Goal: Task Accomplishment & Management: Manage account settings

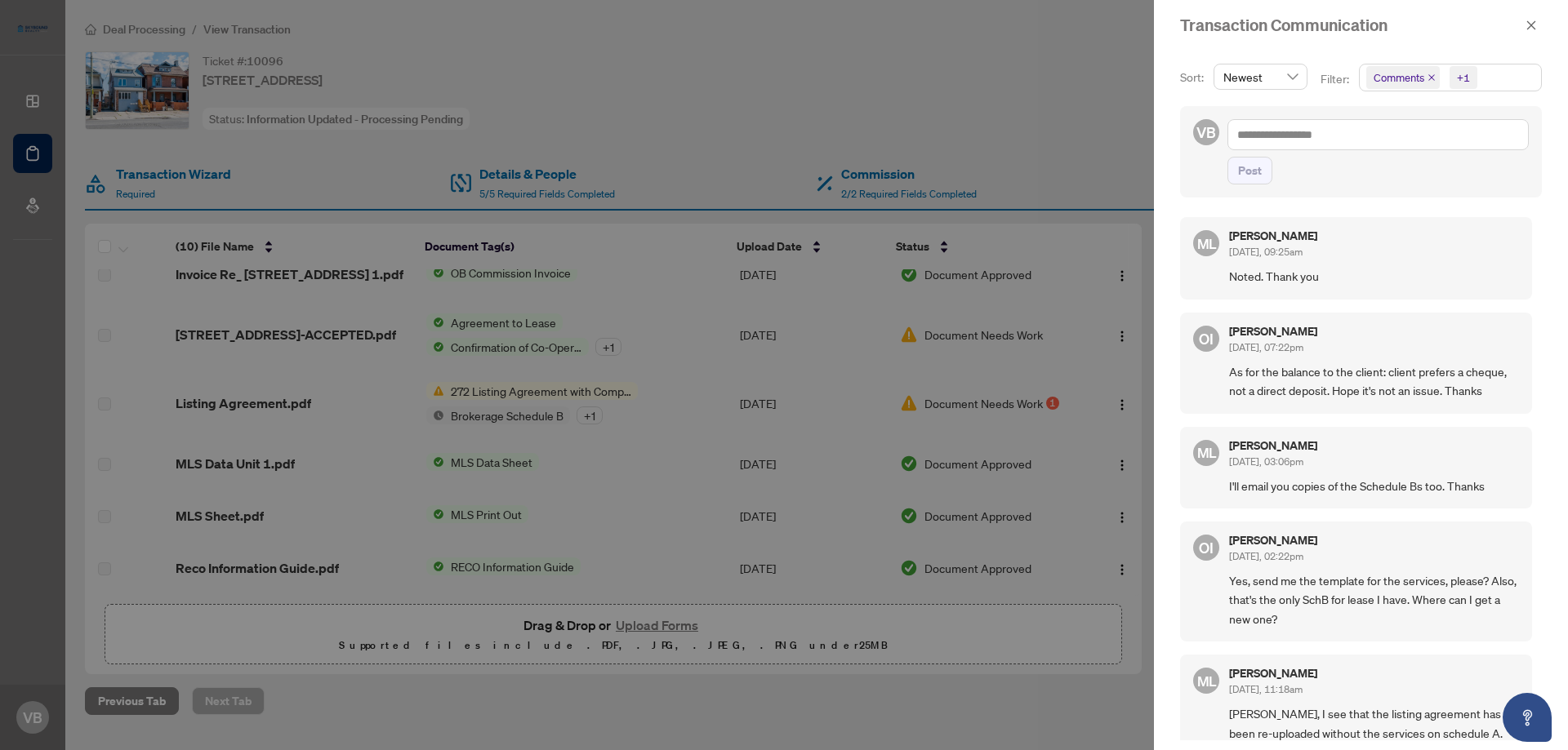
scroll to position [740, 0]
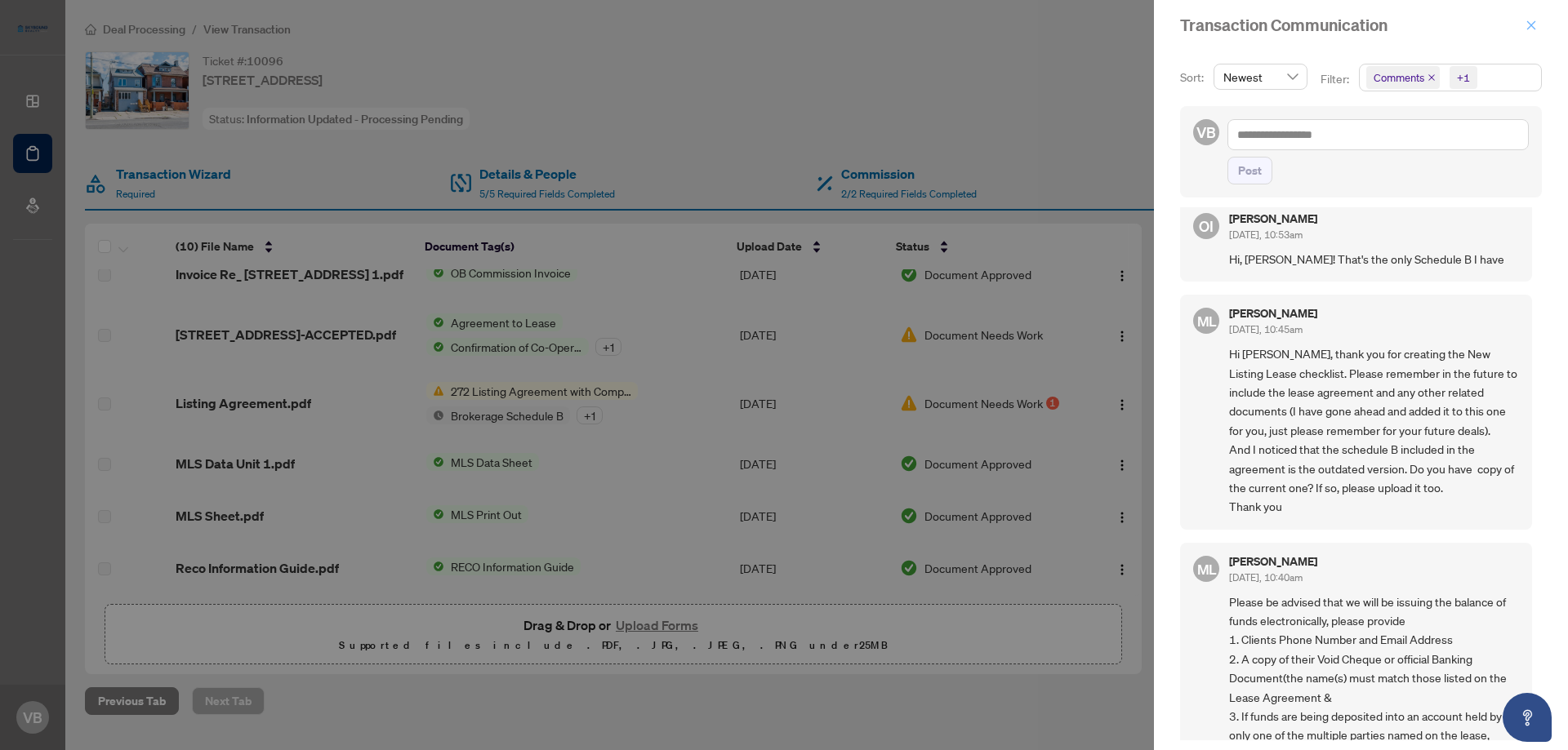
click at [1533, 26] on icon "close" at bounding box center [1531, 25] width 11 height 11
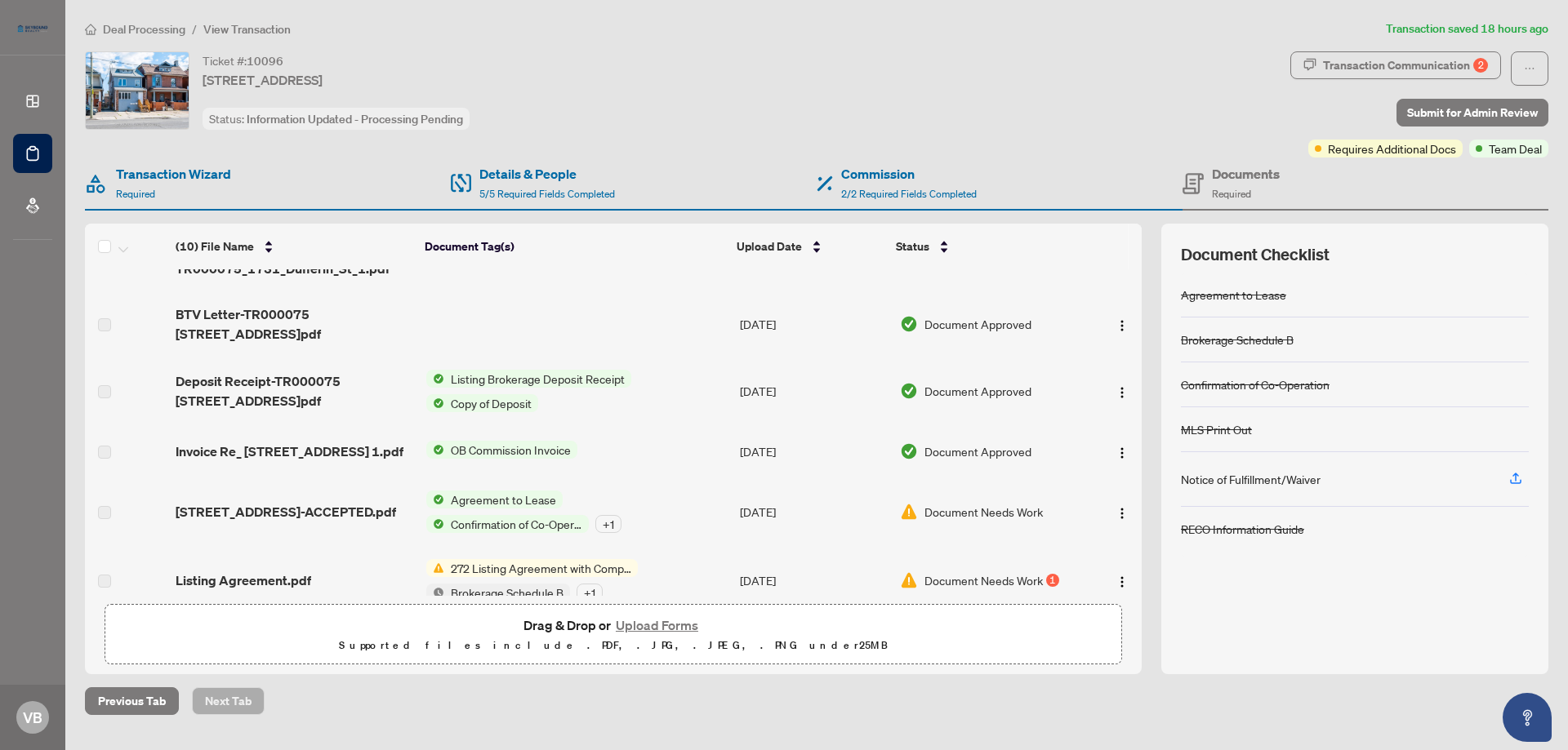
scroll to position [0, 0]
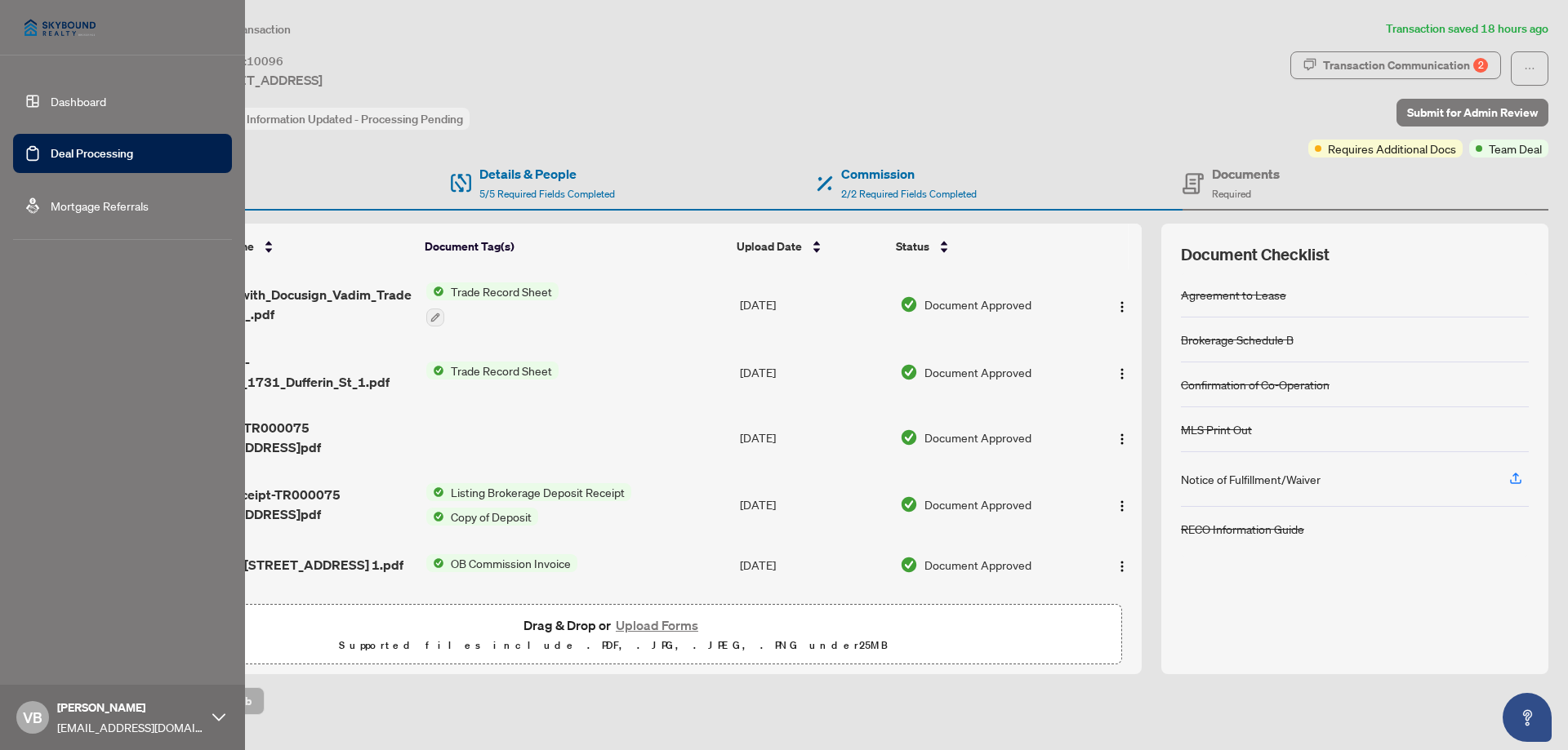
click at [86, 99] on link "Dashboard" at bounding box center [79, 101] width 55 height 15
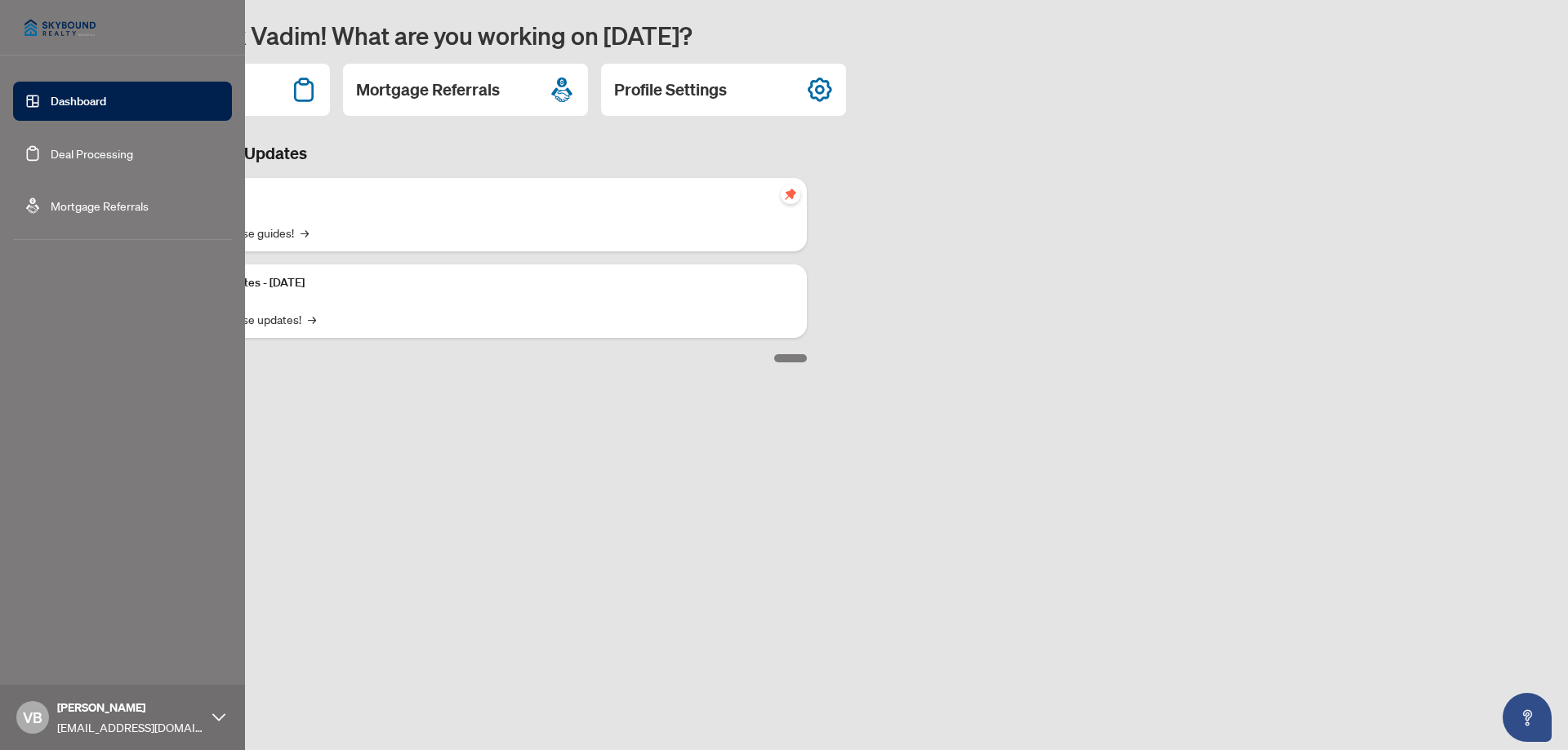
click at [58, 151] on link "Deal Processing" at bounding box center [92, 153] width 82 height 15
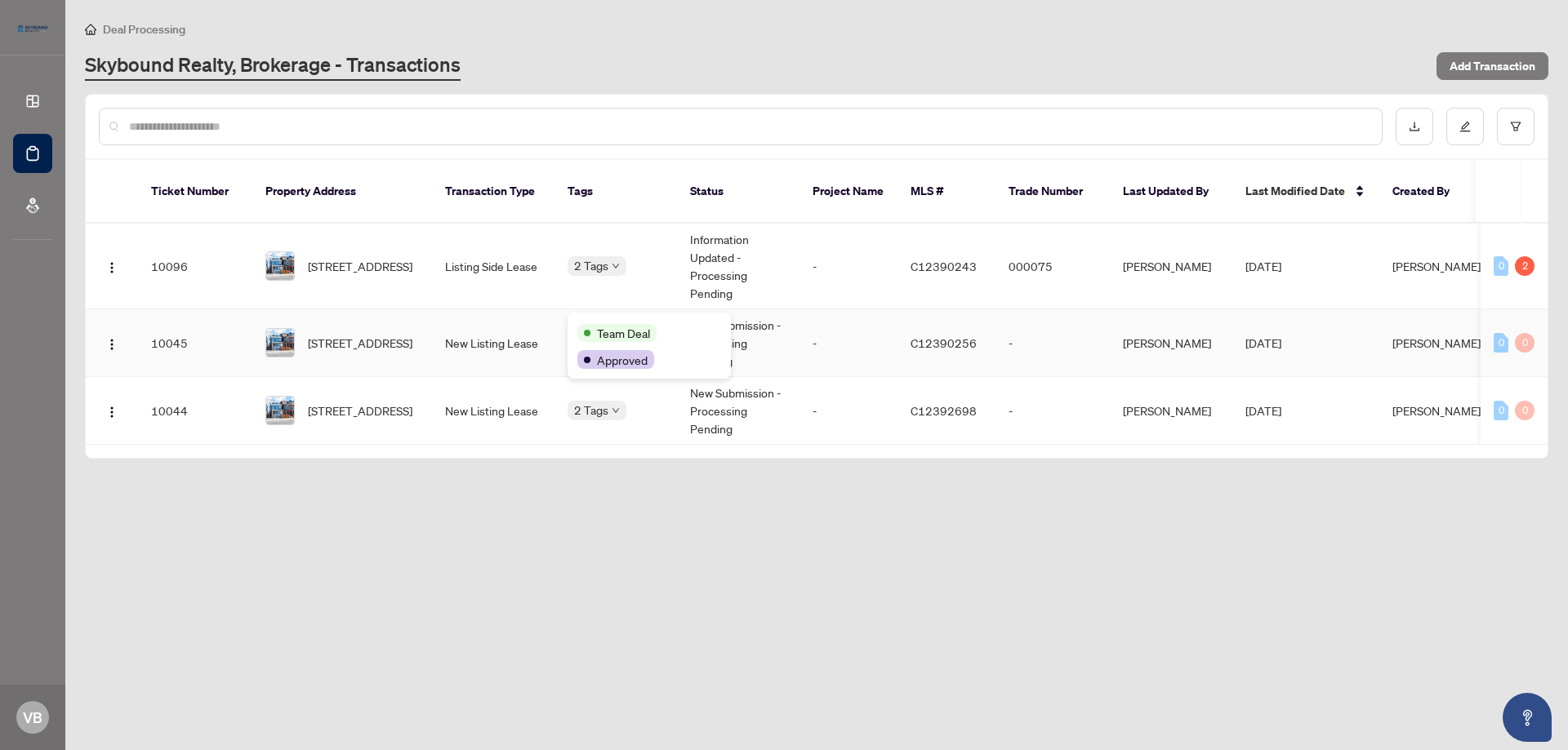
click at [596, 325] on div "Team Deal" at bounding box center [617, 333] width 80 height 18
click at [502, 329] on td "New Listing Lease" at bounding box center [494, 343] width 123 height 67
click at [1524, 257] on div "2" at bounding box center [1525, 266] width 20 height 20
click at [588, 245] on body "Dashboard Deal Processing Mortgage Referrals VB [PERSON_NAME] [PERSON_NAME][EMA…" at bounding box center [784, 375] width 1568 height 750
click at [374, 257] on span "[STREET_ADDRESS]" at bounding box center [360, 266] width 105 height 18
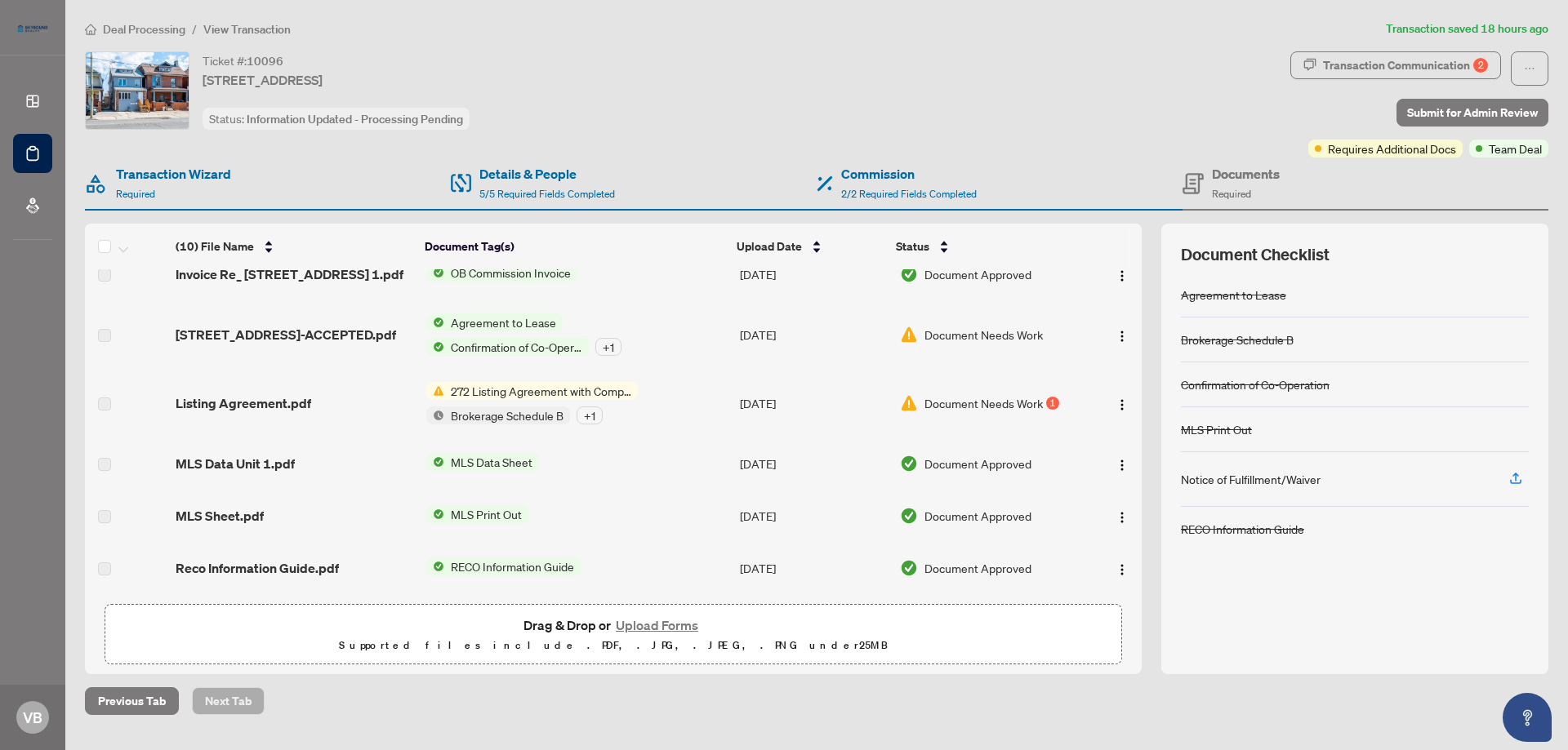
scroll to position [213, 0]
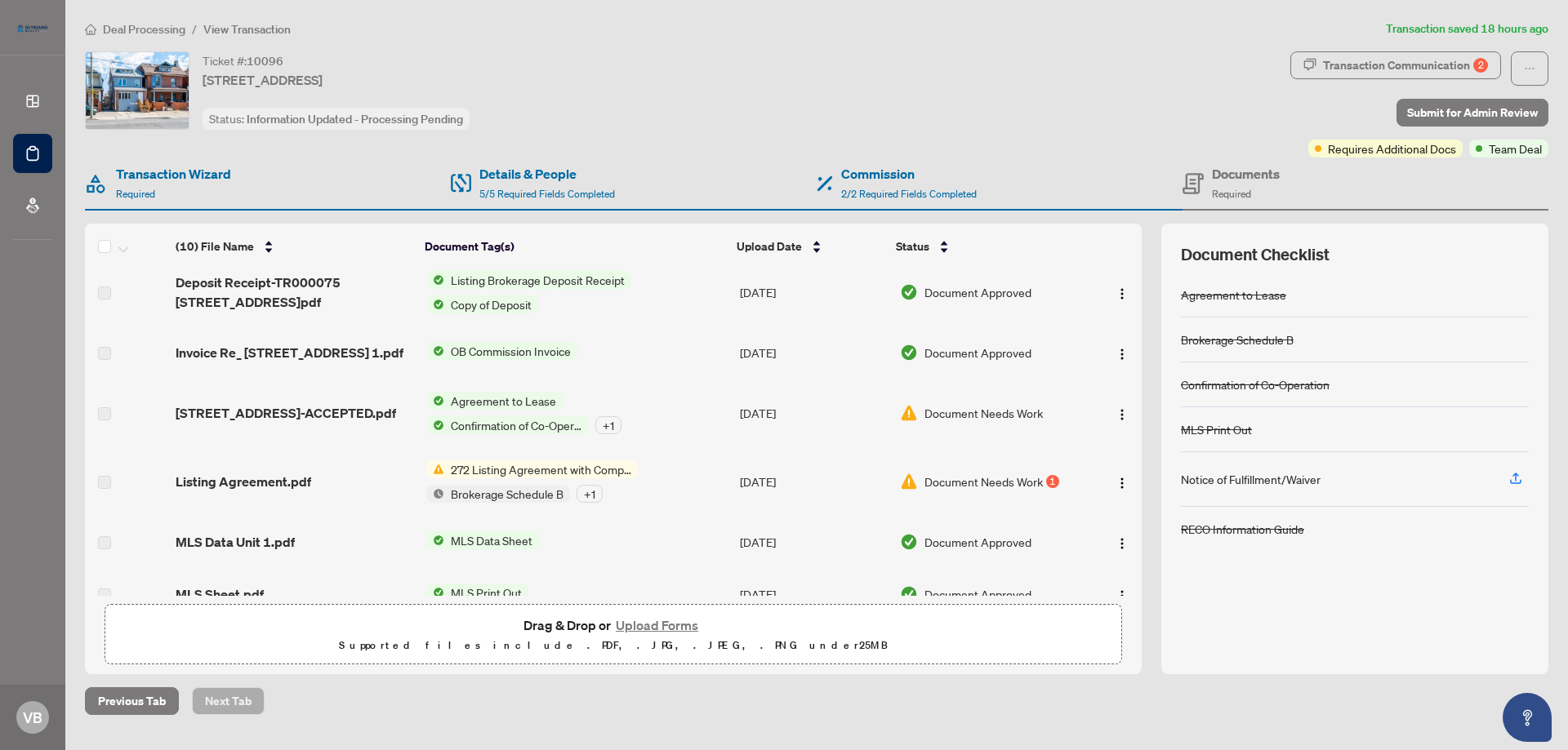
click at [600, 471] on span "272 Listing Agreement with Company Schedule A" at bounding box center [541, 469] width 194 height 18
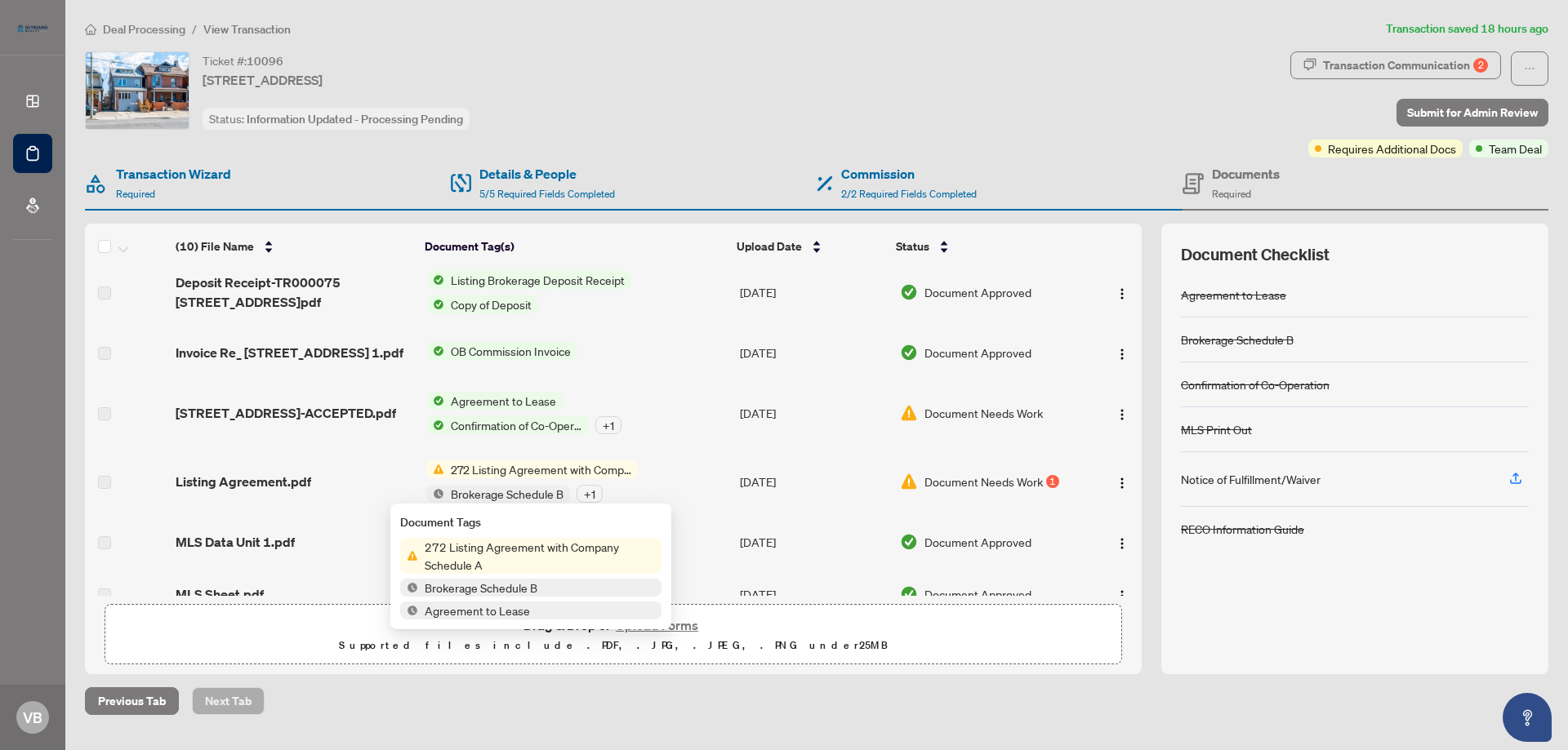
click at [600, 471] on span "272 Listing Agreement with Company Schedule A" at bounding box center [541, 469] width 194 height 18
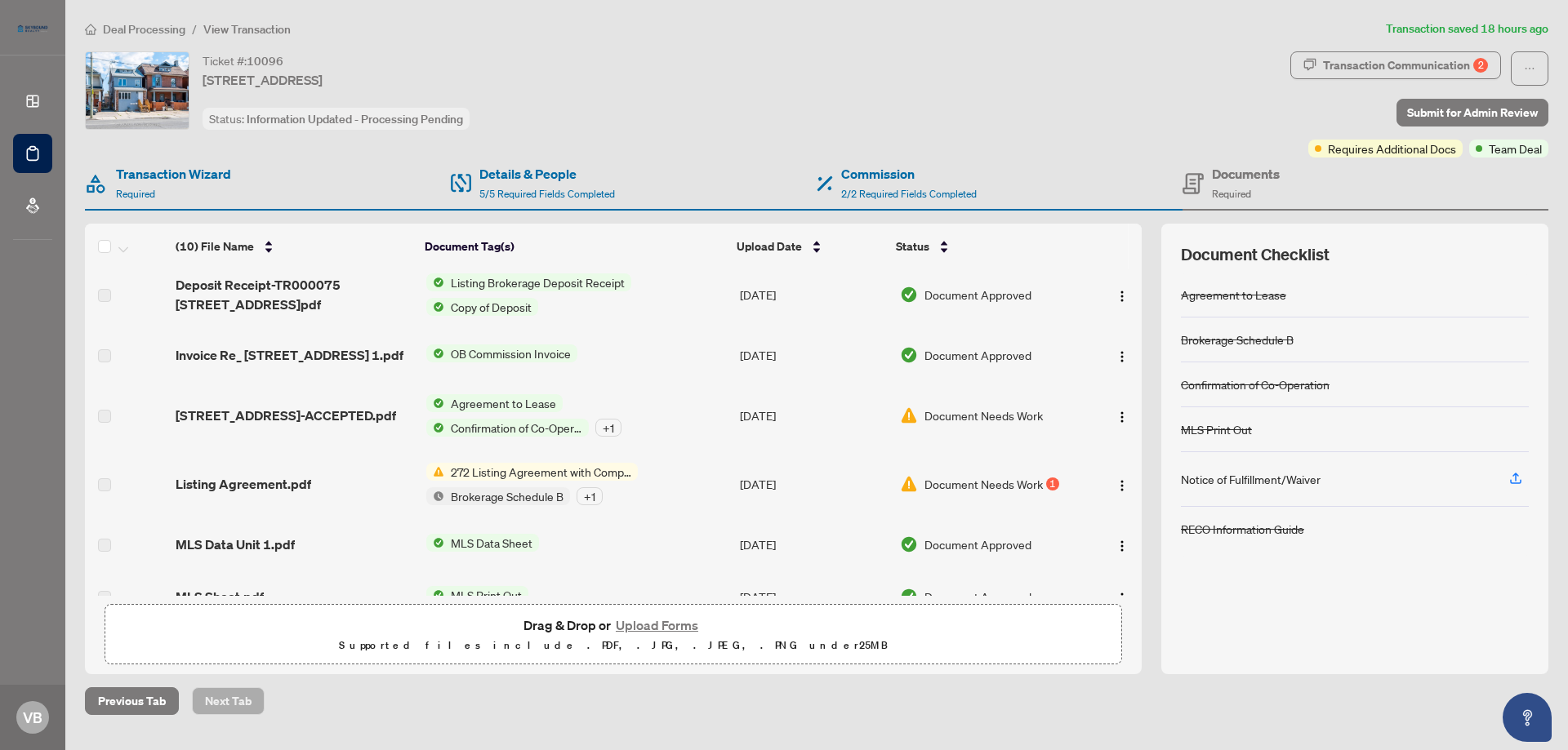
scroll to position [0, 0]
